Goal: Navigation & Orientation: Find specific page/section

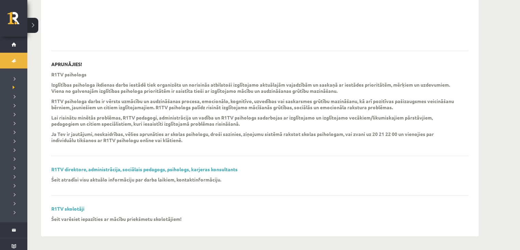
scroll to position [14, 0]
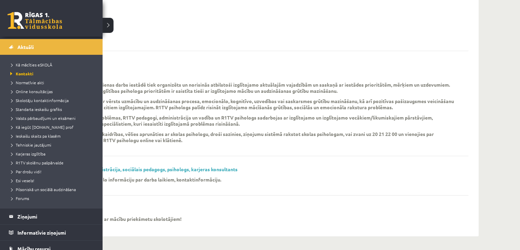
click at [21, 26] on link at bounding box center [35, 20] width 55 height 17
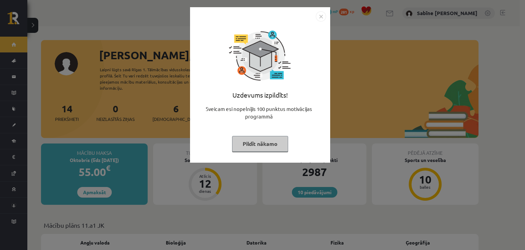
click at [263, 146] on button "Pildīt nākamo" at bounding box center [260, 144] width 56 height 16
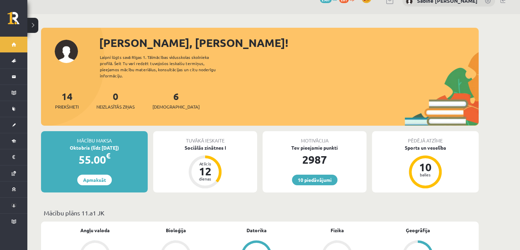
scroll to position [14, 0]
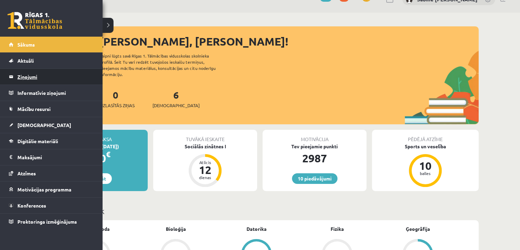
click at [30, 78] on legend "Ziņojumi 0" at bounding box center [55, 77] width 77 height 16
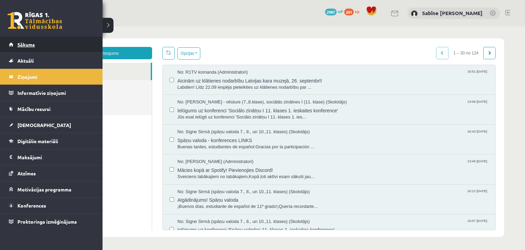
click at [40, 40] on link "Sākums" at bounding box center [51, 45] width 85 height 16
